Goal: Information Seeking & Learning: Learn about a topic

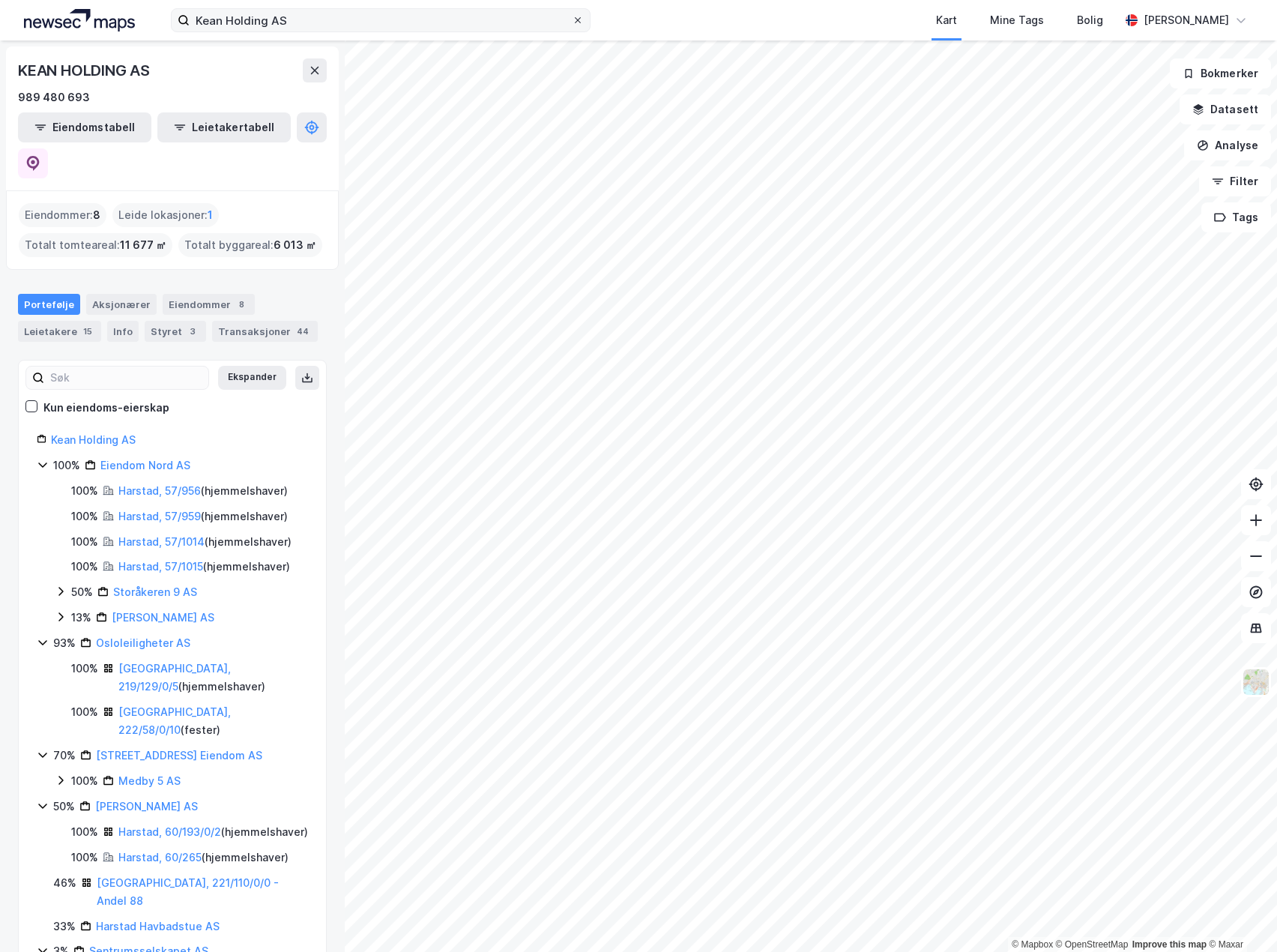
click at [580, 17] on icon at bounding box center [577, 20] width 9 height 9
click at [571, 17] on input "Kean Holding AS" at bounding box center [380, 20] width 382 height 23
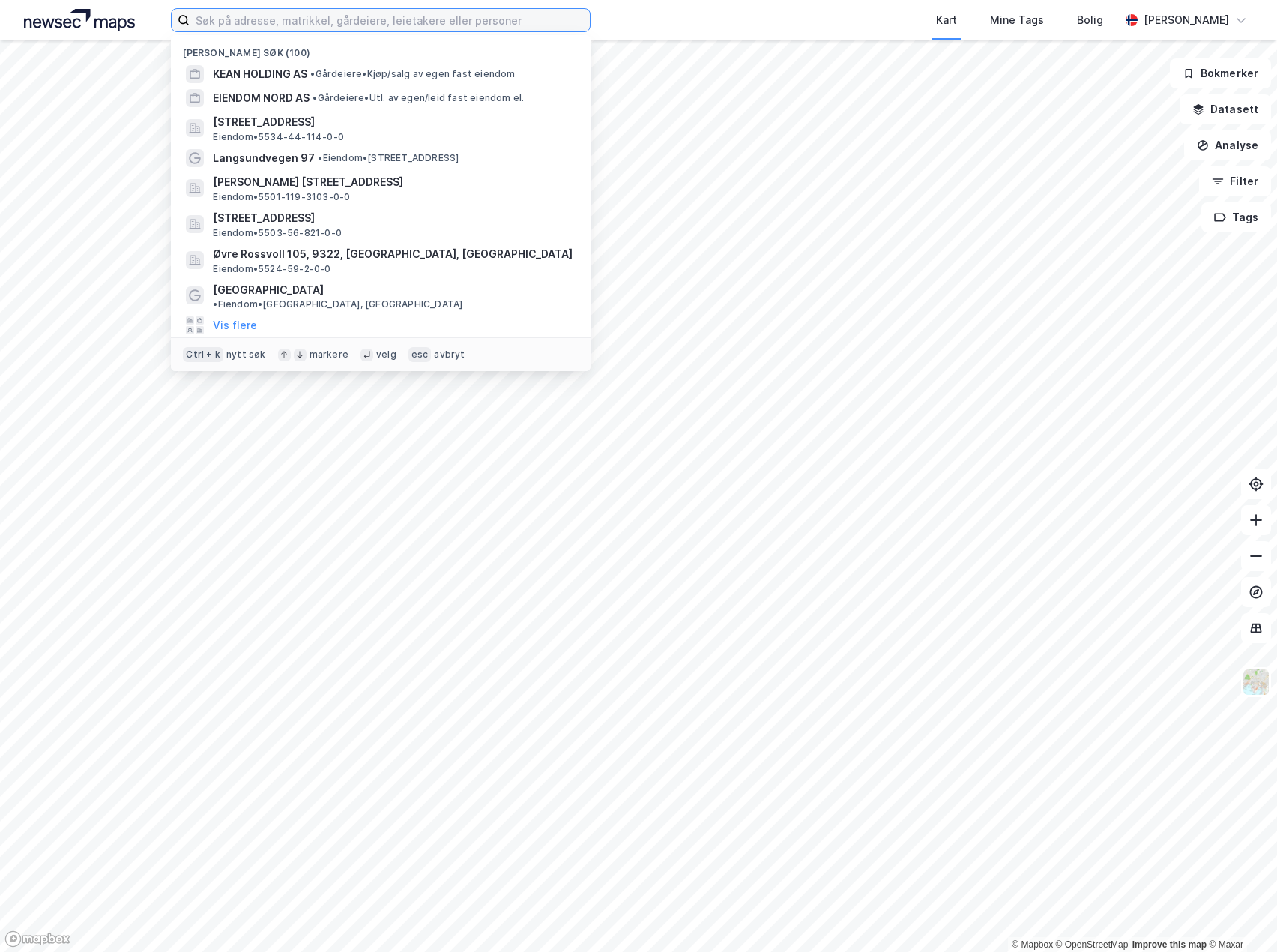
paste input "Alta Møbler AS"
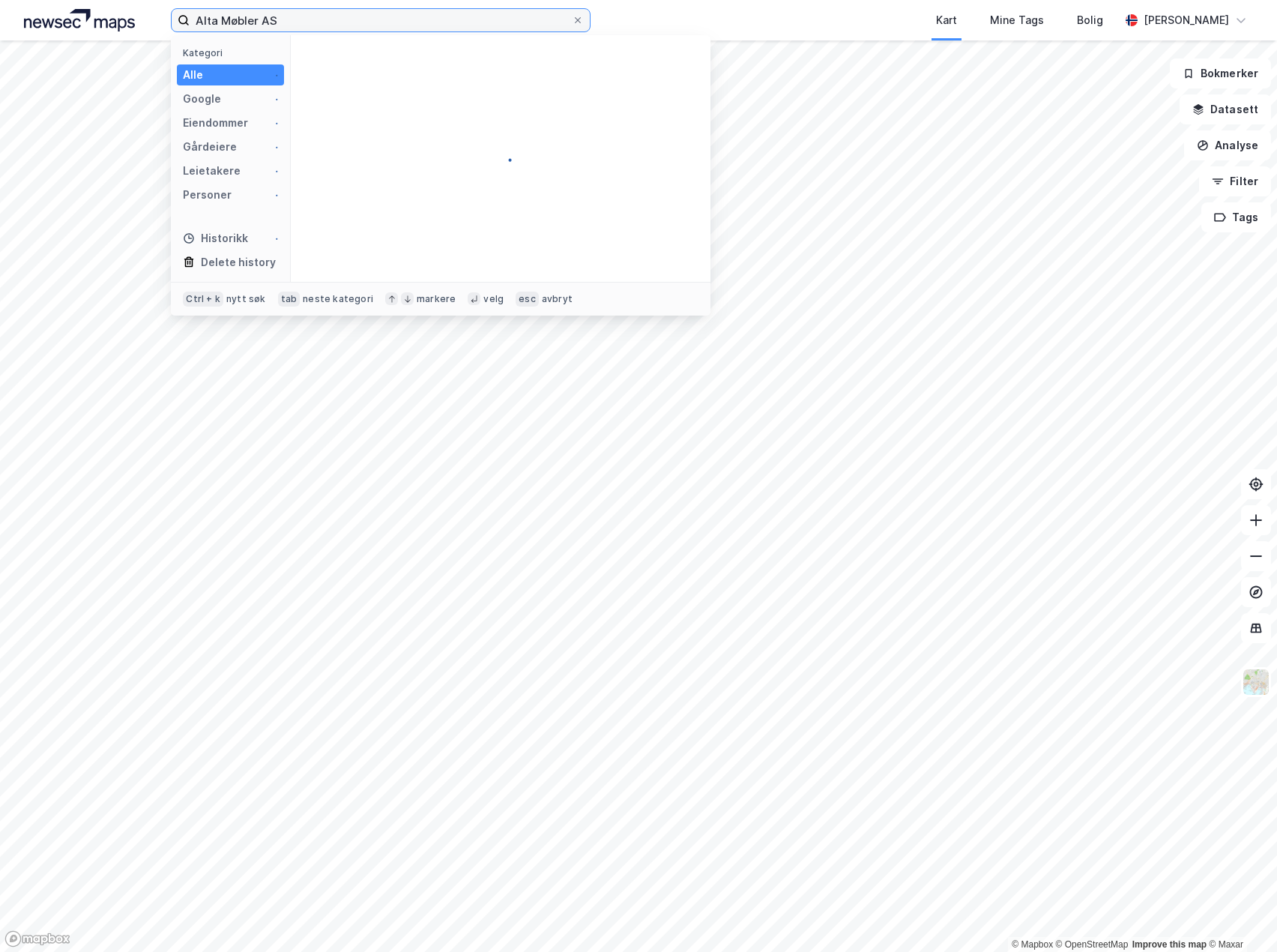
type input "Alta Møbler AS"
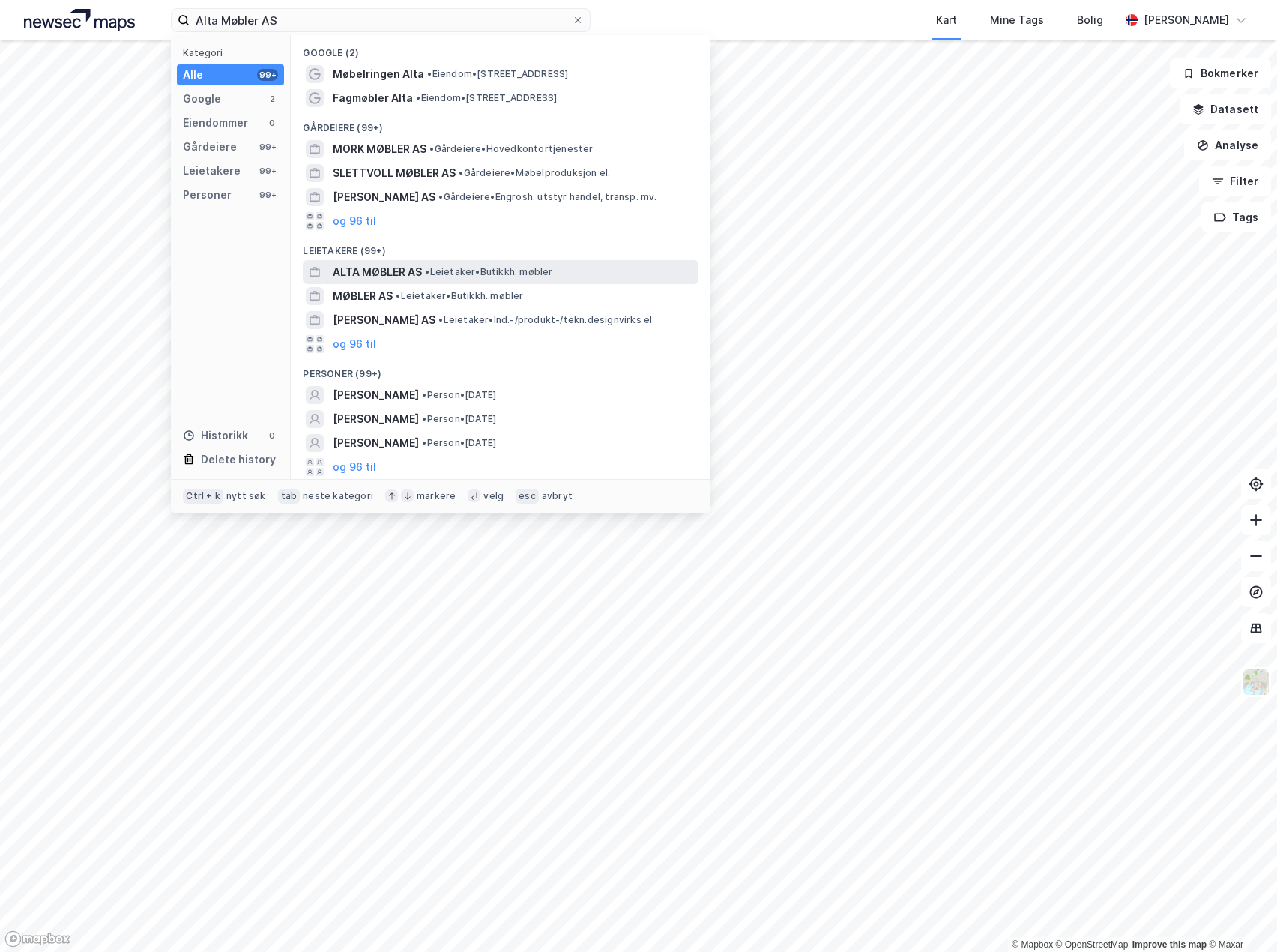
click at [368, 270] on span "ALTA MØBLER AS" at bounding box center [377, 272] width 90 height 18
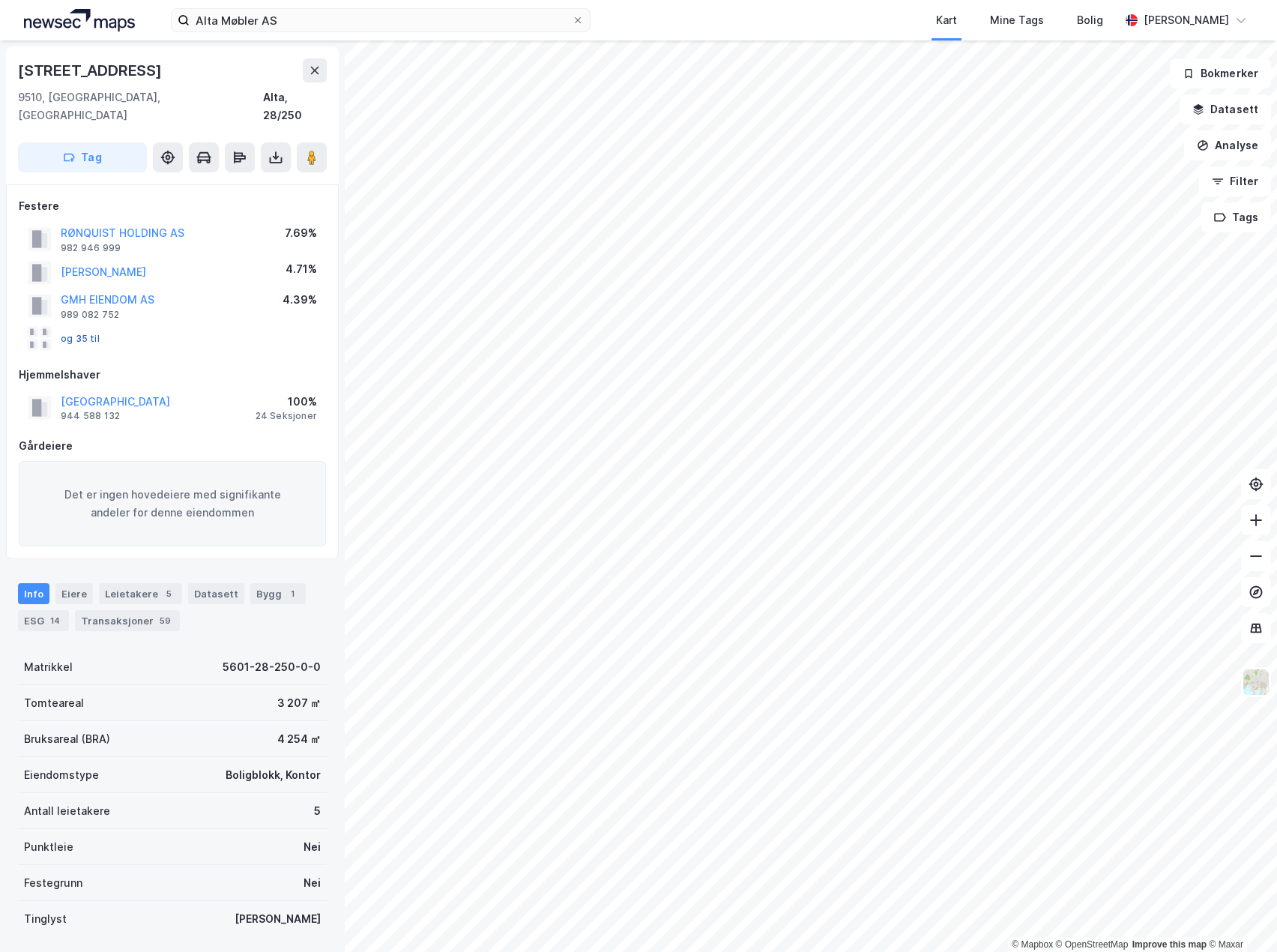
click at [0, 0] on button "og 35 til" at bounding box center [0, 0] width 0 height 0
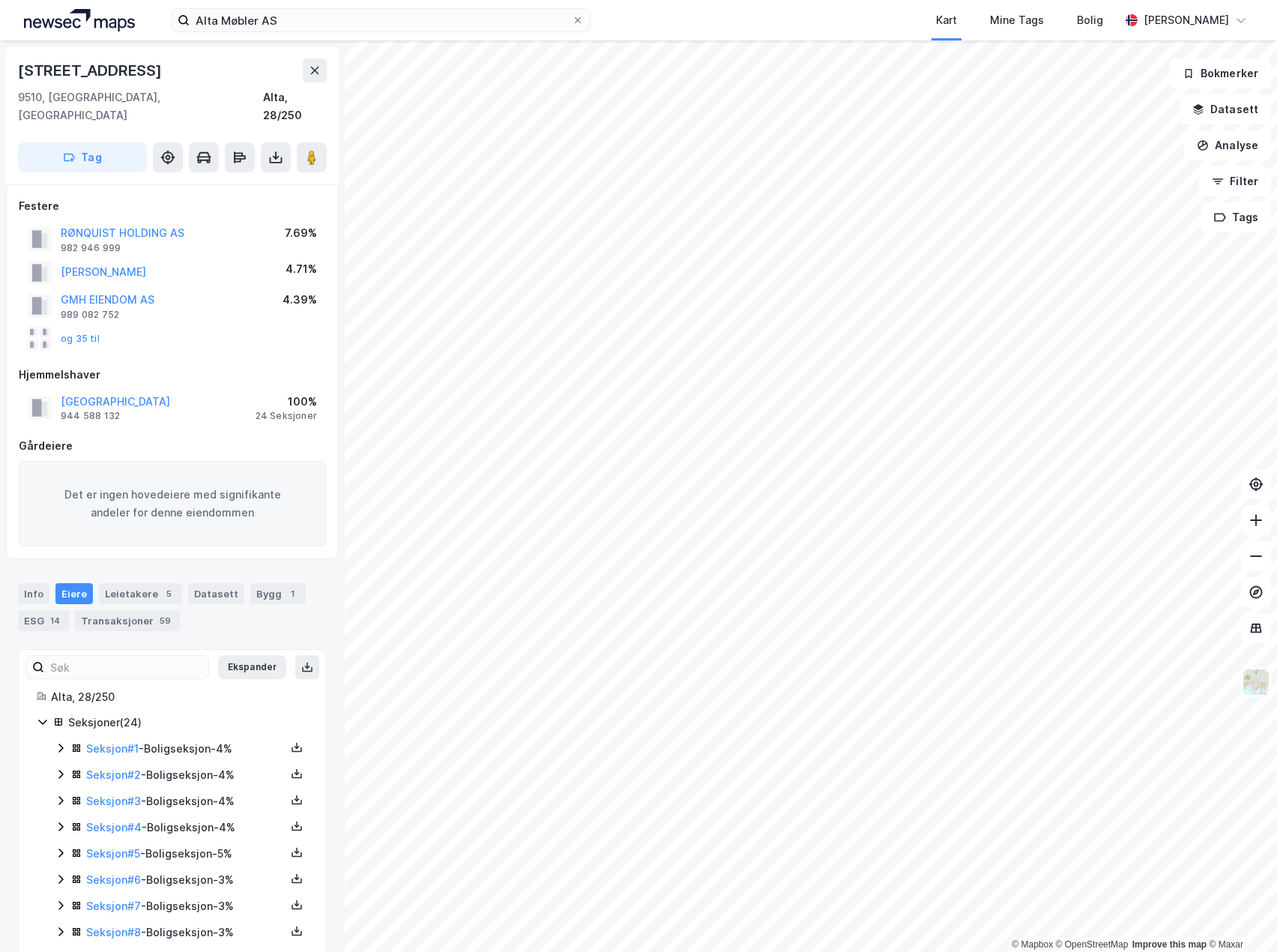
click at [308, 84] on div "[STREET_ADDRESS]" at bounding box center [171, 91] width 308 height 66
drag, startPoint x: 322, startPoint y: 76, endPoint x: 224, endPoint y: 242, distance: 192.8
click at [224, 242] on div "Markveien 51a [GEOGRAPHIC_DATA], 28/250 Tag Festere RØNQUIST HOLDING AS 982 946…" at bounding box center [172, 496] width 345 height 912
click at [122, 224] on div "RØNQUIST HOLDING AS" at bounding box center [123, 233] width 124 height 18
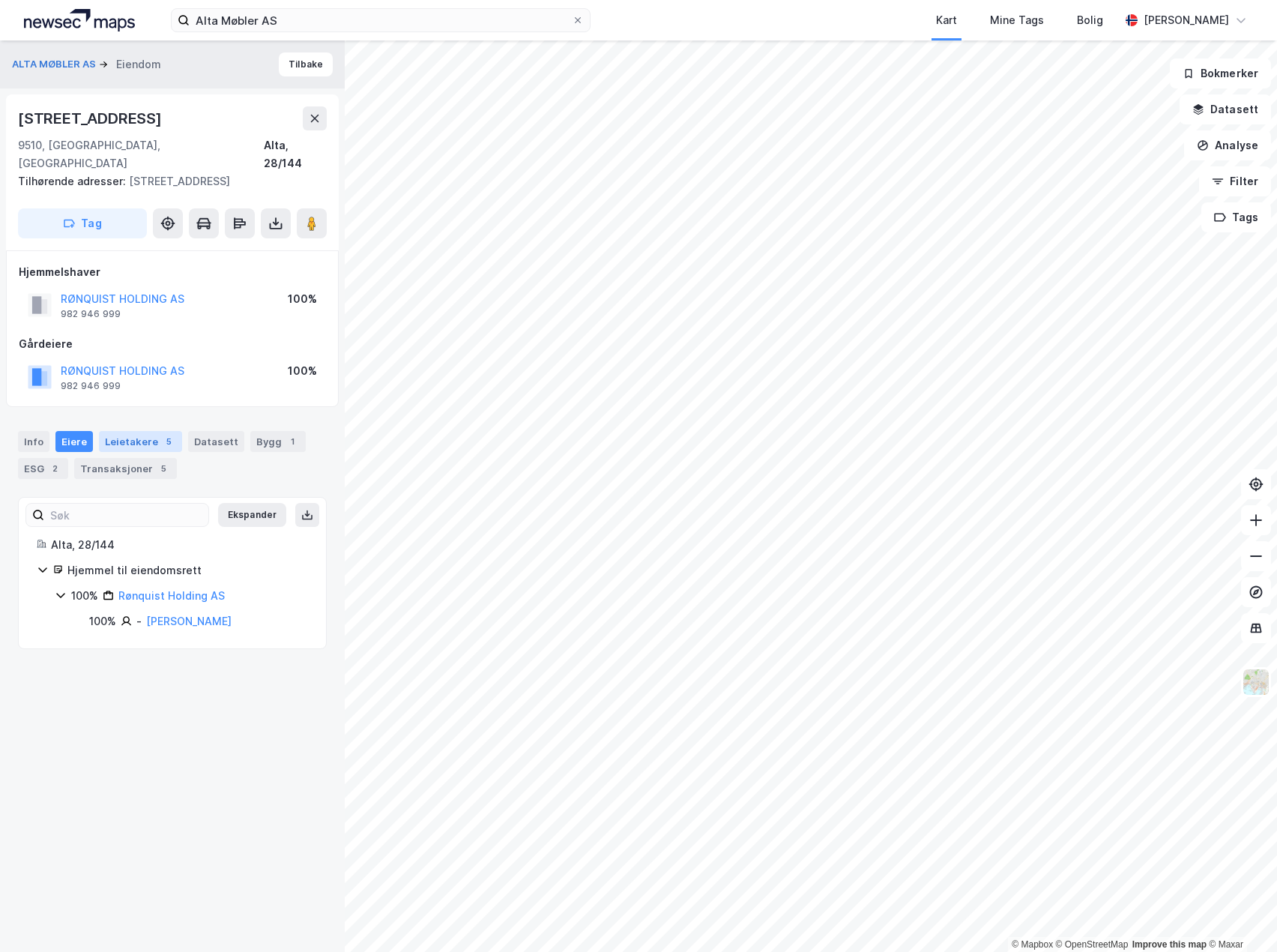
click at [129, 432] on div "Leietakere 5" at bounding box center [140, 441] width 83 height 21
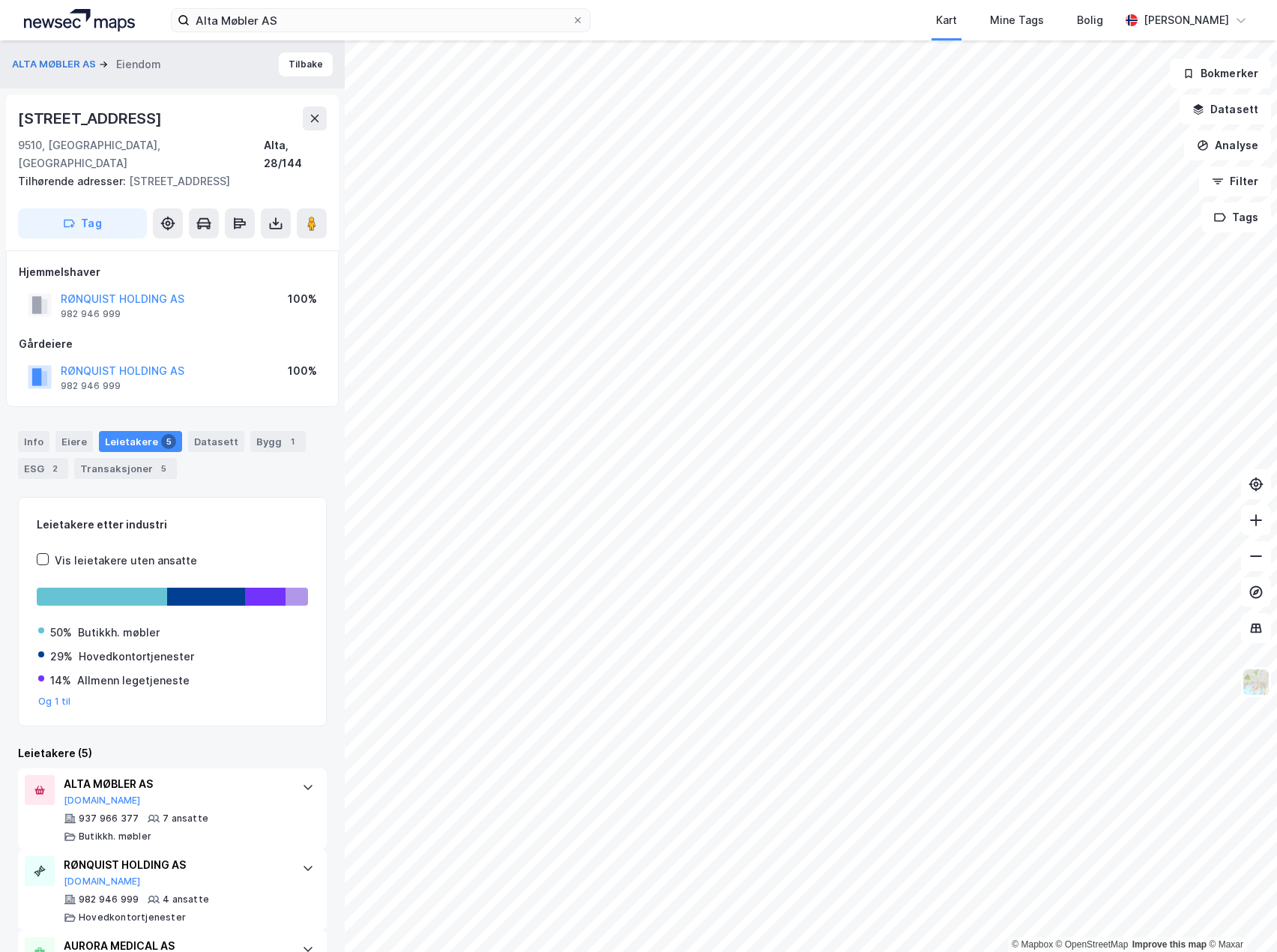
click at [233, 268] on div "[PERSON_NAME] HOLDING AS 982 946 999 100%" at bounding box center [172, 293] width 307 height 60
click at [242, 287] on div "RØNQUIST HOLDING AS 982 946 999 100%" at bounding box center [172, 305] width 307 height 36
click at [314, 216] on image at bounding box center [311, 223] width 9 height 15
click at [279, 216] on icon at bounding box center [275, 223] width 15 height 15
click at [177, 247] on div "Last ned grunnbok" at bounding box center [201, 253] width 87 height 12
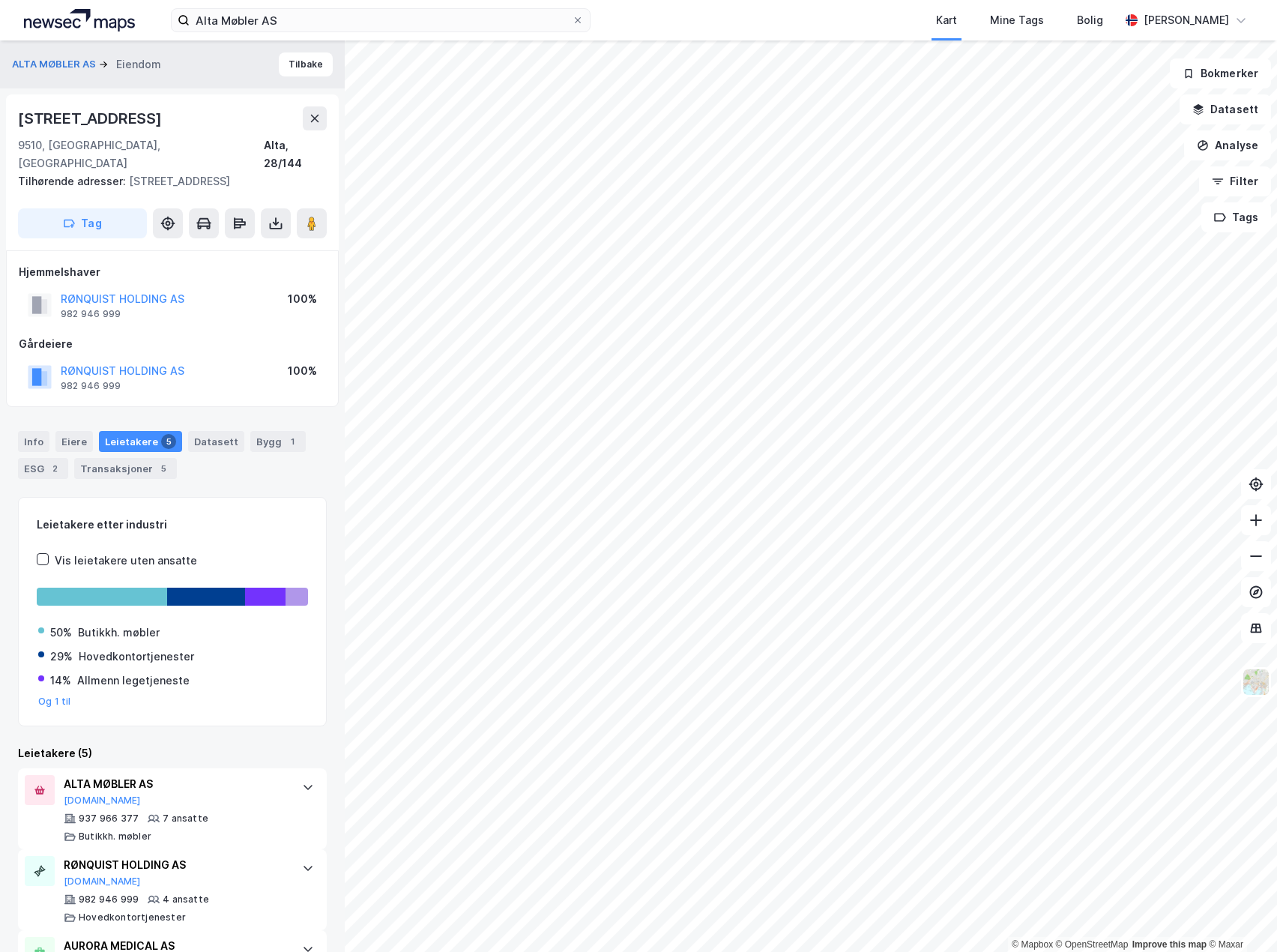
click at [243, 461] on div "Info [PERSON_NAME] 5 Datasett Bygg 1 ESG 2 Transaksjoner 5" at bounding box center [171, 454] width 308 height 48
click at [51, 431] on div "Info [PERSON_NAME] 5 Datasett Bygg 1 ESG 2 Transaksjoner 5" at bounding box center [171, 454] width 308 height 48
click at [48, 431] on div "Info" at bounding box center [34, 441] width 32 height 21
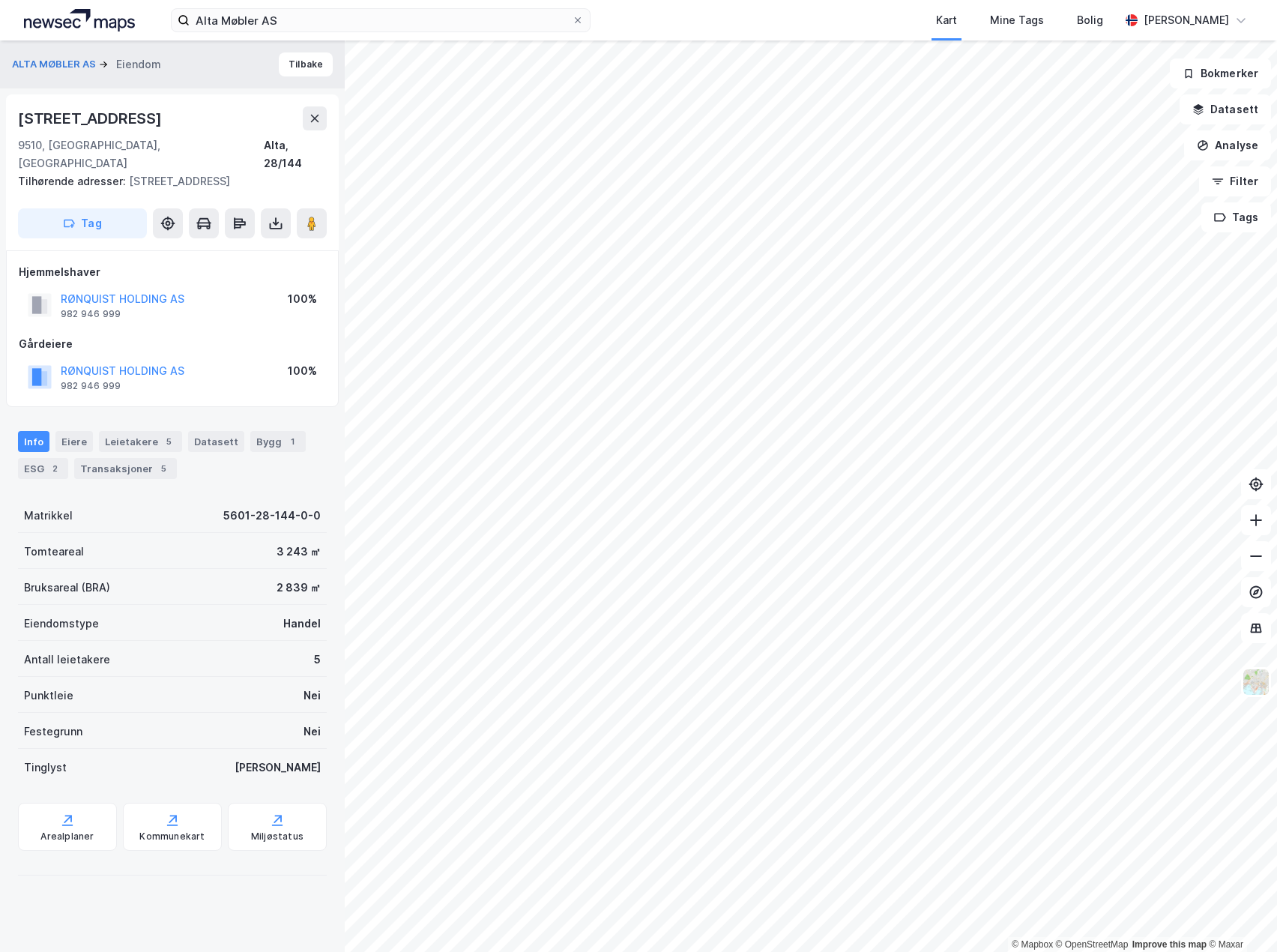
click at [143, 545] on div "Tomteareal 3 243 ㎡" at bounding box center [171, 551] width 308 height 36
click at [139, 569] on div "Bruksareal (BRA) 2 839 ㎡" at bounding box center [171, 586] width 308 height 36
click at [139, 533] on div "Tomteareal 3 243 ㎡" at bounding box center [171, 551] width 308 height 36
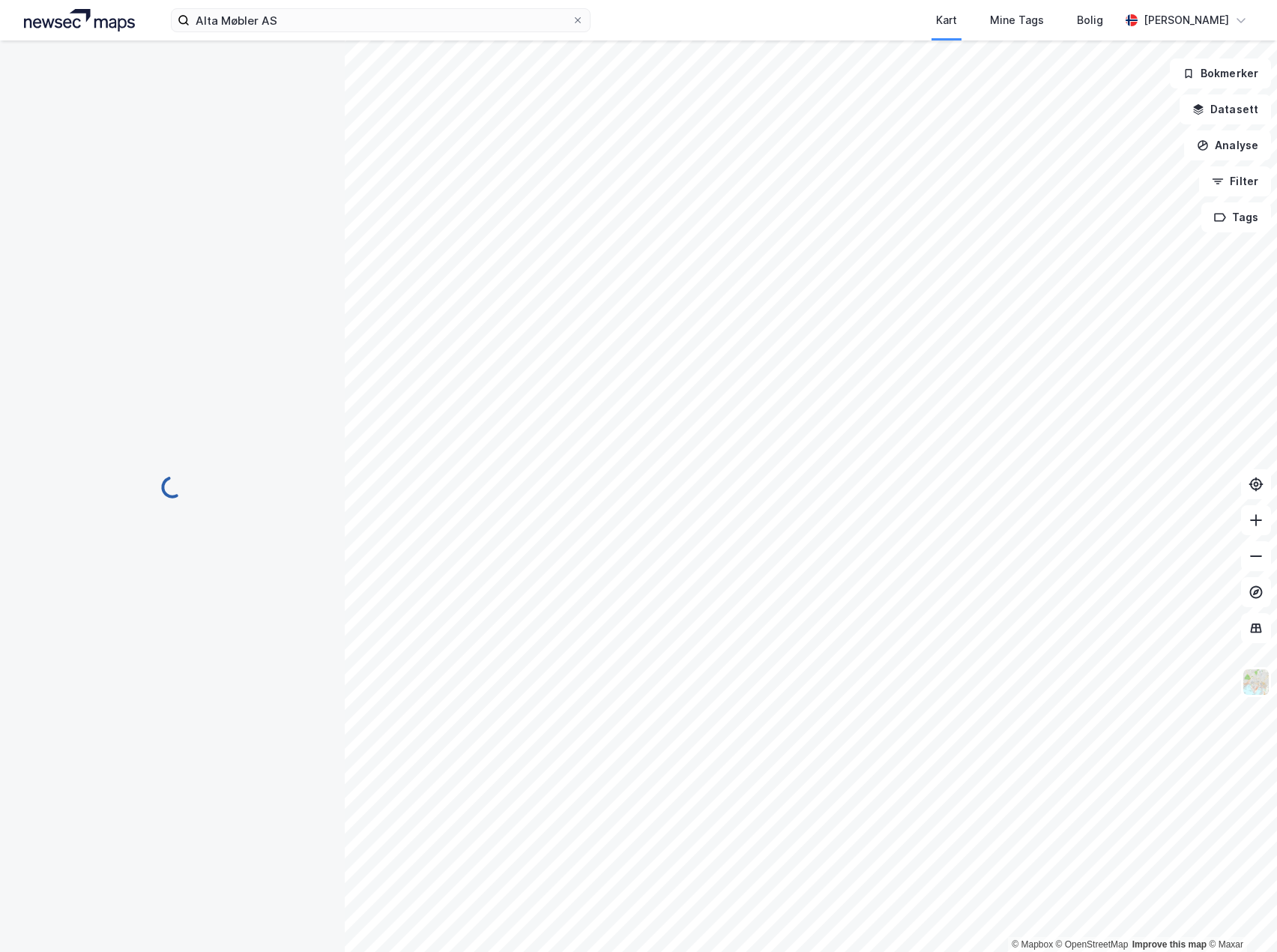
scroll to position [4, 0]
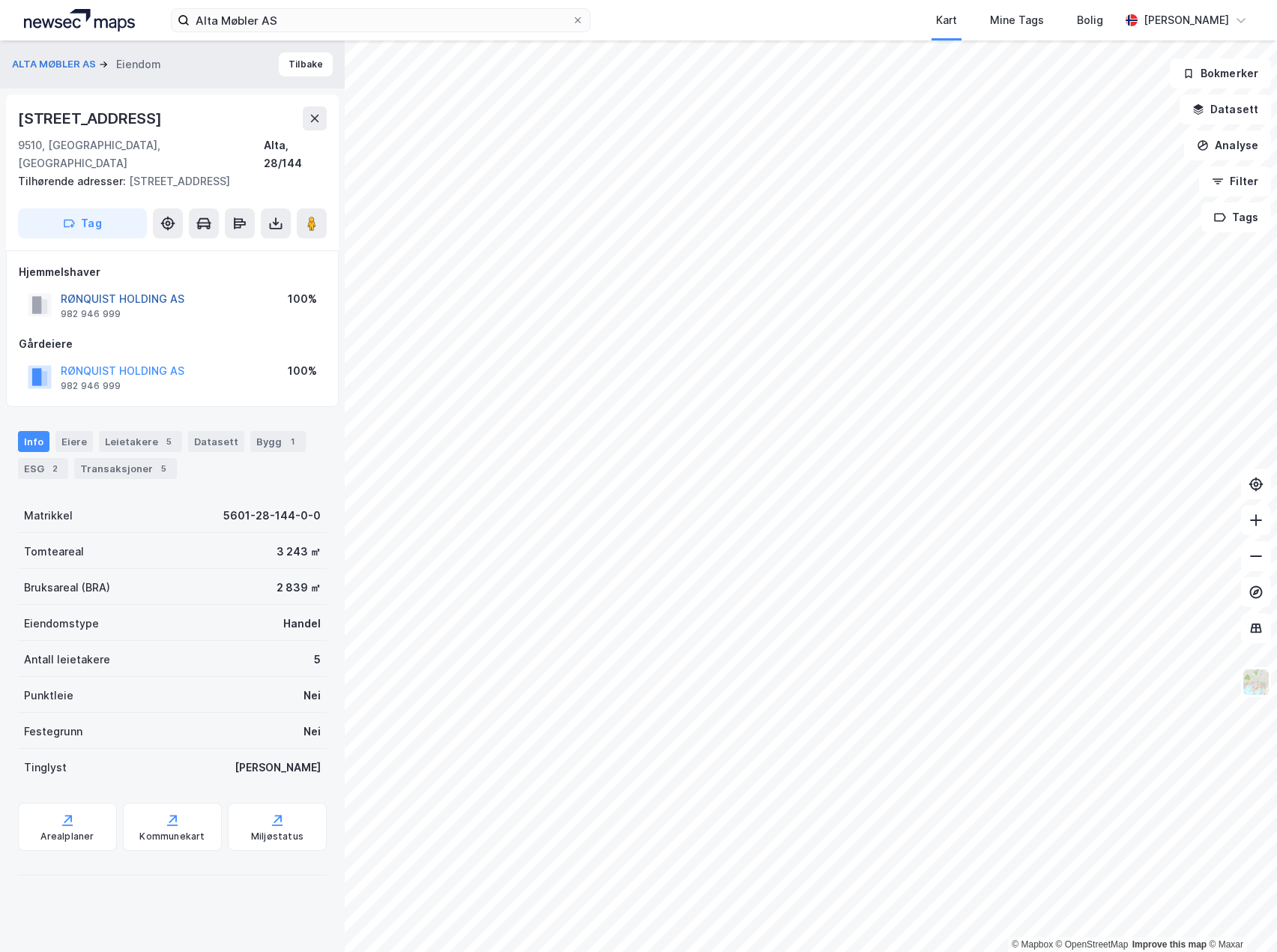
click at [0, 0] on button "RØNQUIST HOLDING AS" at bounding box center [0, 0] width 0 height 0
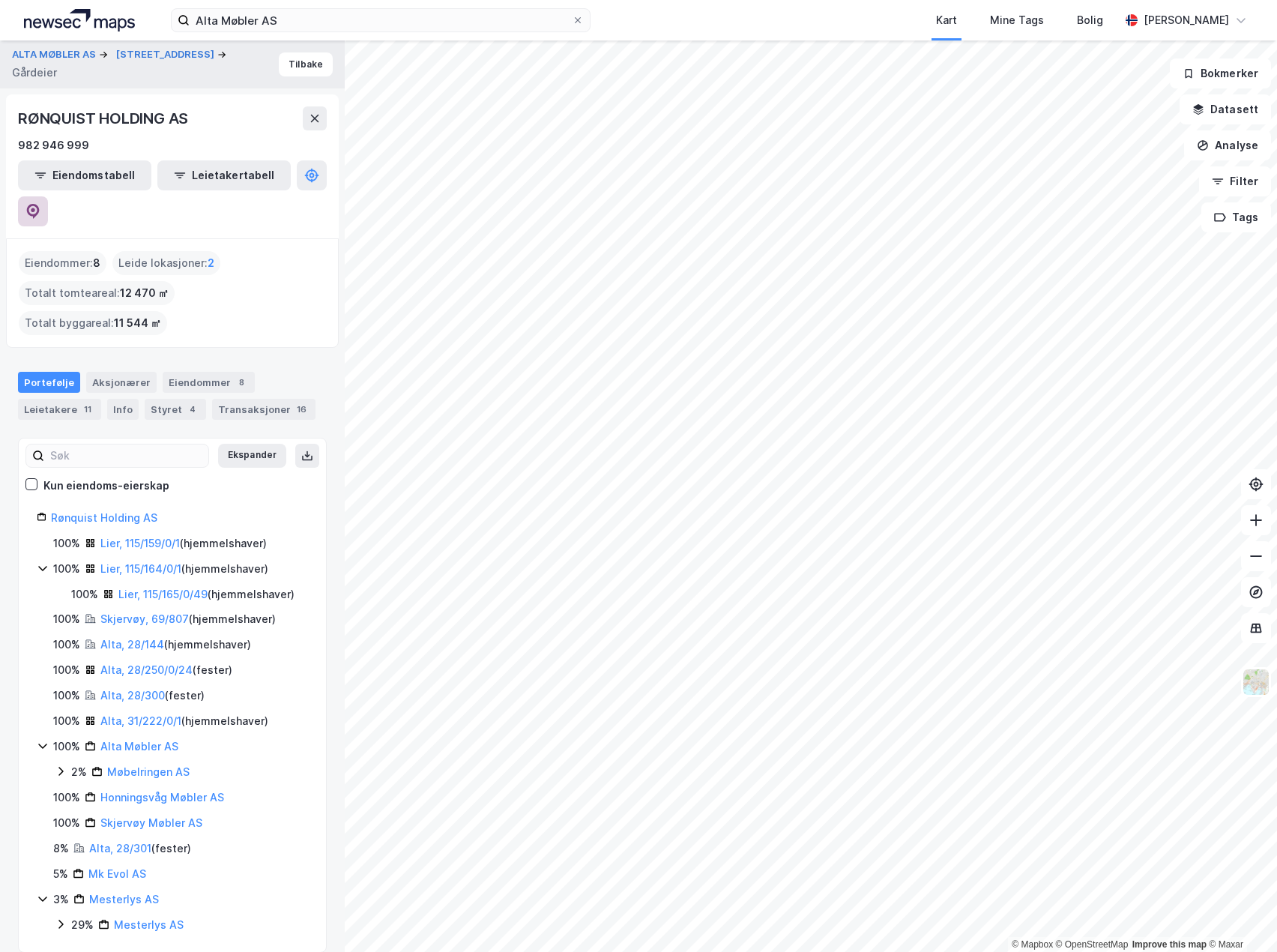
click at [40, 204] on icon at bounding box center [33, 211] width 15 height 15
click at [239, 121] on div "RØNQUIST HOLDING AS" at bounding box center [171, 118] width 308 height 24
click at [302, 354] on div "Portefølje Aksjonærer Eiendommer 8 Leietakere 11 Info Styret 4 Transaksjoner 16" at bounding box center [172, 389] width 345 height 72
click at [299, 354] on div "Portefølje Aksjonærer Eiendommer 8 Leietakere 11 Info Styret 4 Transaksjoner 16" at bounding box center [172, 389] width 345 height 72
